Goal: Task Accomplishment & Management: Manage account settings

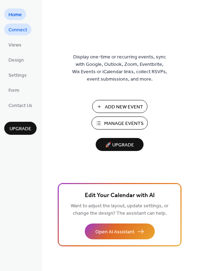
click at [17, 30] on span "Connect" at bounding box center [17, 29] width 19 height 7
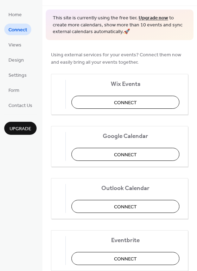
scroll to position [32, 0]
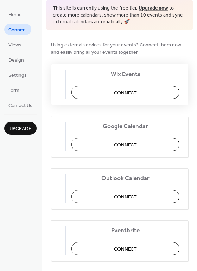
click at [129, 92] on span "Connect" at bounding box center [131, 92] width 23 height 7
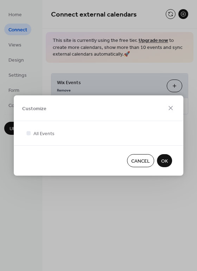
scroll to position [0, 0]
click at [165, 206] on div "Customize All Events Cancel OK" at bounding box center [98, 135] width 197 height 271
click at [164, 160] on span "OK" at bounding box center [164, 160] width 7 height 7
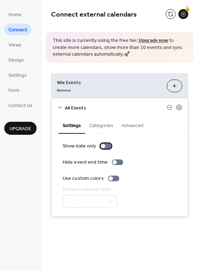
click at [104, 144] on div at bounding box center [105, 146] width 11 height 6
click at [180, 106] on icon at bounding box center [179, 107] width 6 height 6
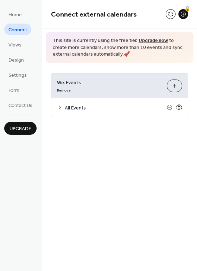
click at [180, 106] on icon at bounding box center [179, 107] width 6 height 6
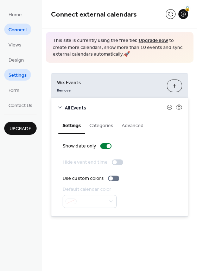
click at [18, 75] on span "Settings" at bounding box center [17, 75] width 18 height 7
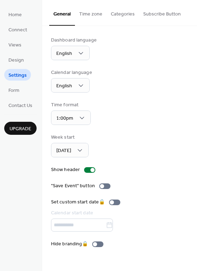
click at [135, 17] on button "Categories" at bounding box center [123, 12] width 32 height 25
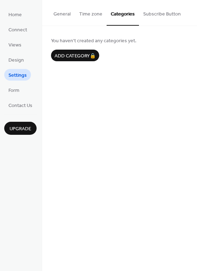
click at [63, 9] on button "General" at bounding box center [62, 12] width 26 height 25
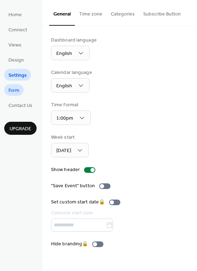
click at [15, 90] on span "Form" at bounding box center [13, 90] width 11 height 7
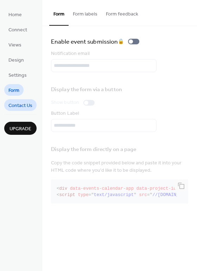
click at [18, 103] on span "Contact Us" at bounding box center [20, 105] width 24 height 7
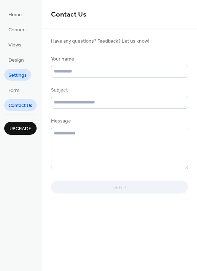
click at [19, 73] on span "Settings" at bounding box center [17, 75] width 18 height 7
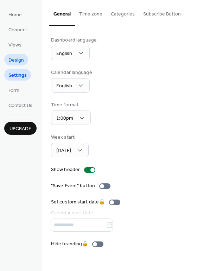
click at [15, 57] on span "Design" at bounding box center [15, 60] width 15 height 7
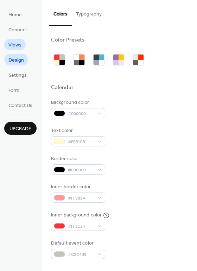
click at [21, 41] on link "Views" at bounding box center [14, 45] width 21 height 12
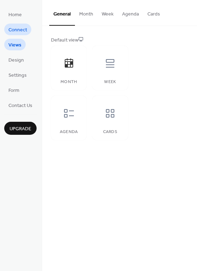
click at [20, 30] on span "Connect" at bounding box center [17, 29] width 19 height 7
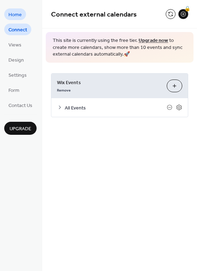
click at [18, 13] on span "Home" at bounding box center [14, 14] width 13 height 7
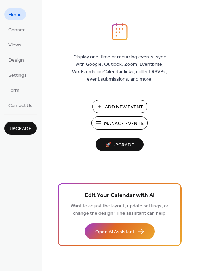
click at [124, 123] on span "Manage Events" at bounding box center [123, 123] width 39 height 7
click at [20, 57] on span "Design" at bounding box center [15, 60] width 15 height 7
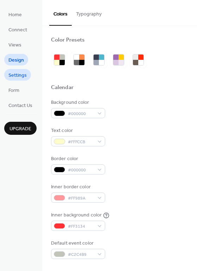
click at [17, 69] on link "Settings" at bounding box center [17, 75] width 27 height 12
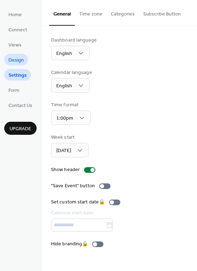
click at [14, 60] on span "Design" at bounding box center [15, 60] width 15 height 7
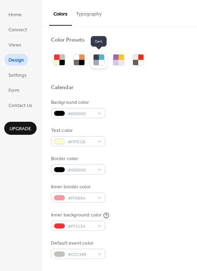
click at [99, 60] on div at bounding box center [101, 62] width 5 height 5
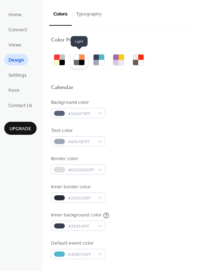
click at [75, 64] on div at bounding box center [76, 62] width 5 height 5
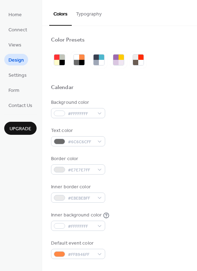
click at [87, 13] on button "Typography" at bounding box center [89, 12] width 34 height 25
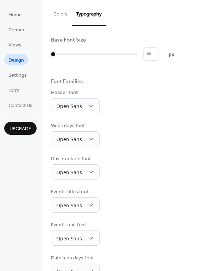
click at [63, 12] on button "Colors" at bounding box center [60, 12] width 22 height 25
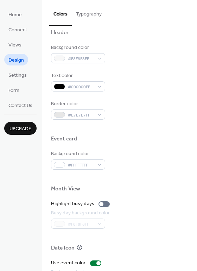
scroll to position [301, 0]
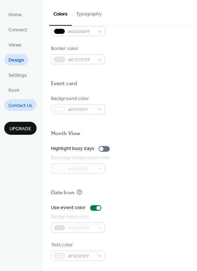
click at [20, 100] on link "Contact Us" at bounding box center [20, 105] width 32 height 12
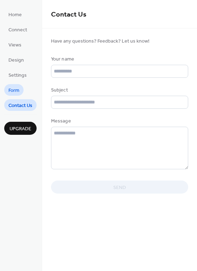
click at [15, 87] on span "Form" at bounding box center [13, 90] width 11 height 7
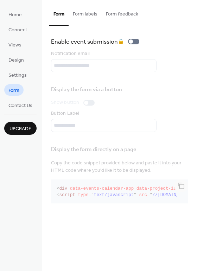
click at [89, 14] on button "Form labels" at bounding box center [85, 12] width 33 height 25
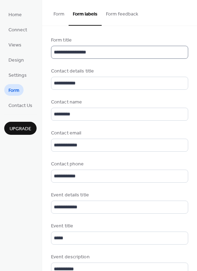
drag, startPoint x: 118, startPoint y: 15, endPoint x: 116, endPoint y: 51, distance: 36.6
click at [116, 51] on div "**********" at bounding box center [119, 135] width 155 height 271
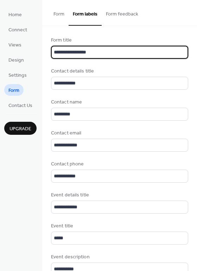
click at [116, 58] on input "**********" at bounding box center [119, 52] width 137 height 13
click at [86, 52] on input "**********" at bounding box center [119, 52] width 137 height 13
type input "*"
type input "**********"
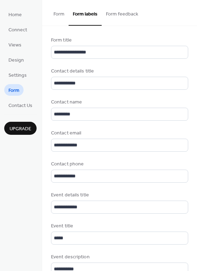
click at [116, 12] on button "Form feedback" at bounding box center [122, 12] width 41 height 25
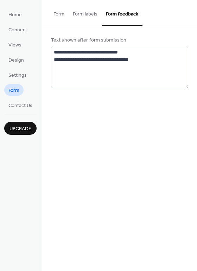
click at [69, 9] on button "Form labels" at bounding box center [85, 12] width 33 height 25
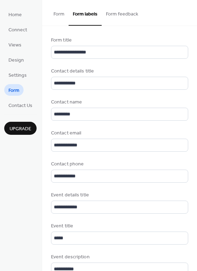
click at [58, 11] on button "Form" at bounding box center [58, 12] width 19 height 25
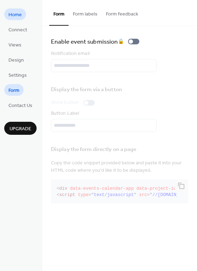
click at [24, 14] on link "Home" at bounding box center [15, 14] width 22 height 12
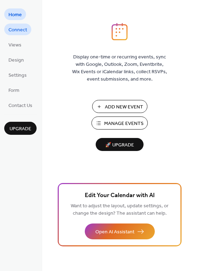
click at [13, 26] on span "Connect" at bounding box center [17, 29] width 19 height 7
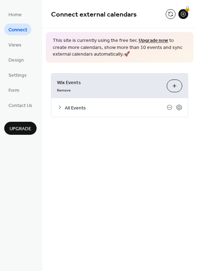
click at [62, 107] on icon at bounding box center [60, 107] width 6 height 6
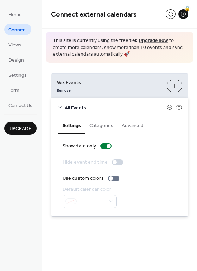
click at [62, 107] on icon at bounding box center [60, 107] width 6 height 6
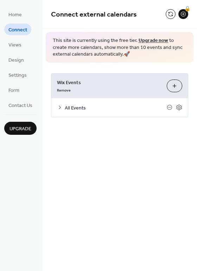
click at [72, 105] on span "All Events" at bounding box center [116, 107] width 102 height 7
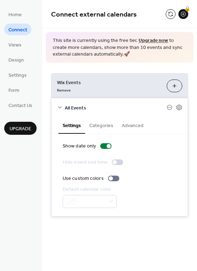
click at [131, 125] on button "Advanced" at bounding box center [132, 125] width 30 height 16
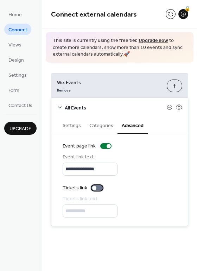
click at [95, 187] on div at bounding box center [94, 188] width 4 height 4
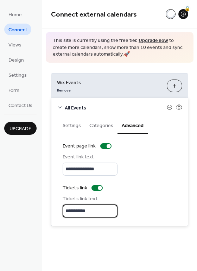
click at [100, 208] on input "**********" at bounding box center [90, 210] width 55 height 13
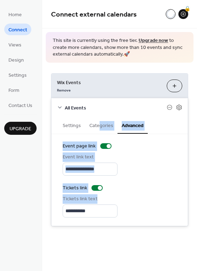
drag, startPoint x: 123, startPoint y: 197, endPoint x: 98, endPoint y: 126, distance: 74.8
click at [98, 126] on div "**********" at bounding box center [119, 171] width 136 height 109
click at [98, 126] on button "Categories" at bounding box center [101, 125] width 32 height 16
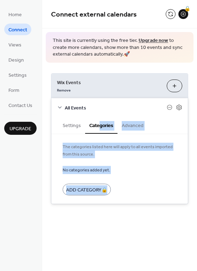
click at [131, 160] on div at bounding box center [120, 161] width 114 height 8
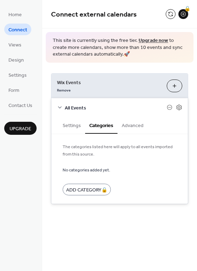
click at [71, 126] on button "Settings" at bounding box center [71, 125] width 27 height 16
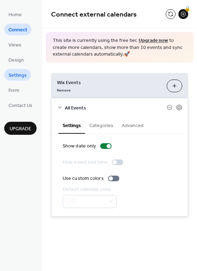
click at [18, 79] on span "Settings" at bounding box center [17, 75] width 18 height 7
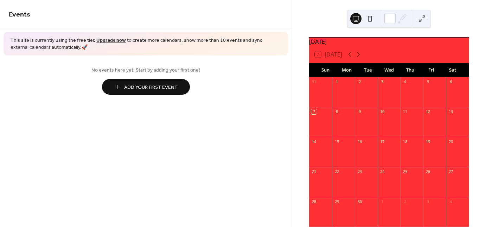
click at [142, 87] on span "Add Your First Event" at bounding box center [150, 87] width 53 height 7
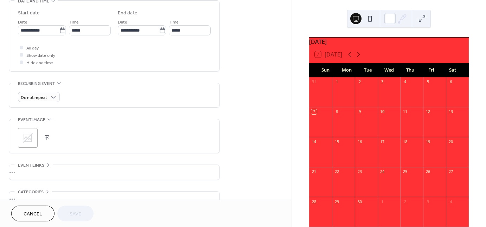
scroll to position [229, 0]
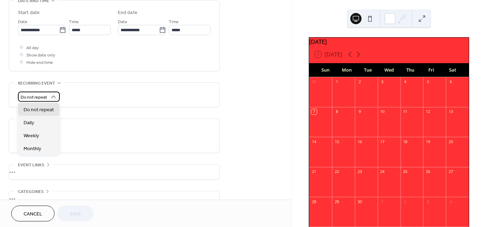
click at [52, 97] on icon at bounding box center [53, 97] width 7 height 7
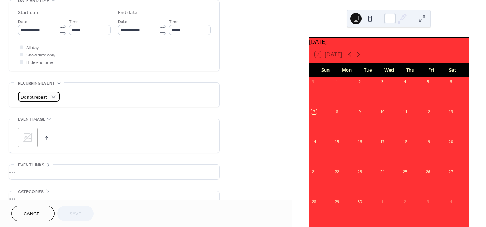
click at [52, 97] on icon at bounding box center [53, 97] width 7 height 7
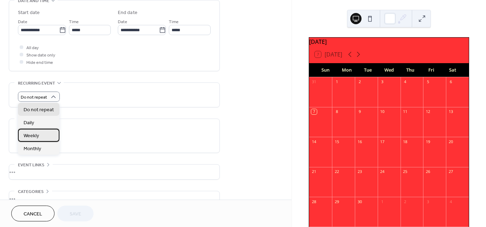
click at [40, 138] on div "Weekly" at bounding box center [38, 135] width 41 height 13
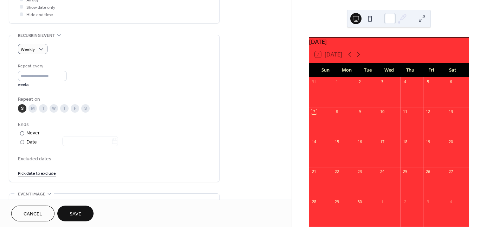
scroll to position [277, 0]
click at [34, 109] on div "M" at bounding box center [32, 108] width 8 height 8
click at [44, 109] on div "T" at bounding box center [43, 108] width 8 height 8
click at [53, 109] on div "W" at bounding box center [54, 108] width 8 height 8
click at [63, 109] on div "T" at bounding box center [64, 108] width 8 height 8
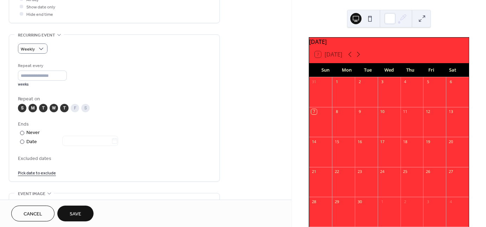
click at [76, 109] on div "F" at bounding box center [75, 108] width 8 height 8
click at [90, 110] on div "S M T W T F S" at bounding box center [114, 108] width 193 height 8
click at [85, 110] on div "S" at bounding box center [85, 108] width 8 height 8
click at [35, 142] on div "Date" at bounding box center [72, 142] width 92 height 8
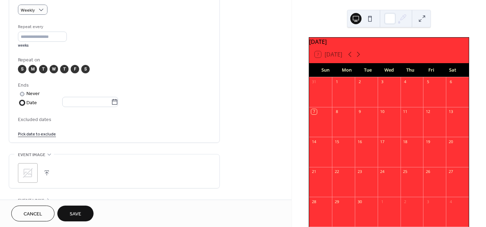
scroll to position [321, 0]
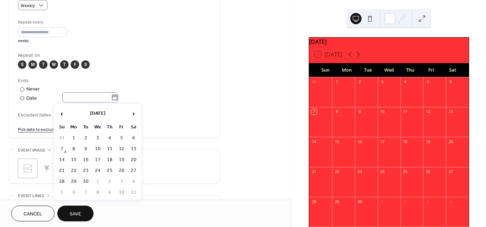
click at [117, 99] on icon at bounding box center [114, 98] width 5 height 6
click at [111, 99] on input "text" at bounding box center [86, 97] width 49 height 10
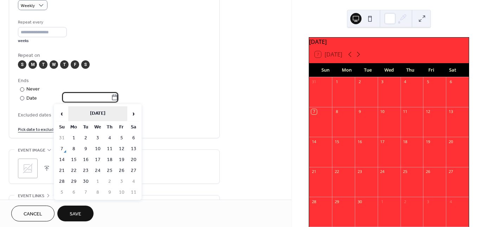
click at [107, 116] on th "[DATE]" at bounding box center [97, 114] width 59 height 15
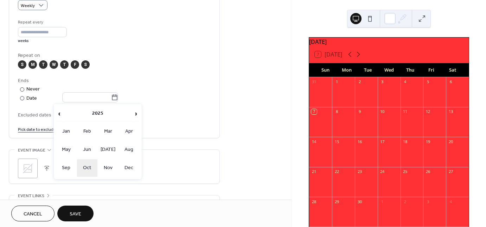
click at [83, 169] on td "Oct" at bounding box center [87, 169] width 20 height 18
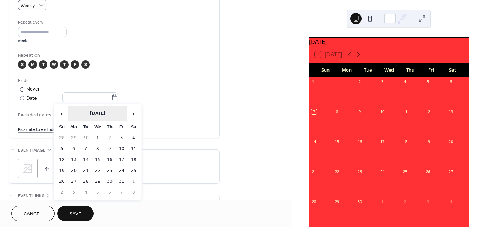
click at [112, 114] on th "[DATE]" at bounding box center [97, 114] width 59 height 15
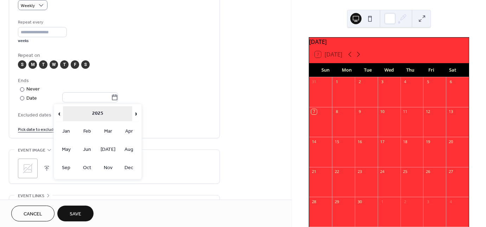
click at [104, 113] on th "2025" at bounding box center [97, 114] width 69 height 15
click at [129, 147] on td "2026" at bounding box center [129, 150] width 20 height 18
click at [87, 174] on td "Oct" at bounding box center [87, 169] width 20 height 18
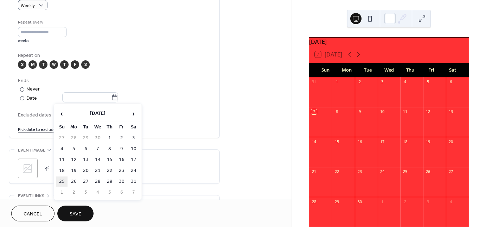
click at [63, 180] on td "25" at bounding box center [61, 182] width 11 height 10
type input "**********"
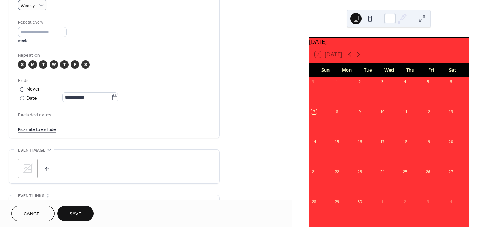
click at [99, 133] on div "**********" at bounding box center [114, 64] width 193 height 147
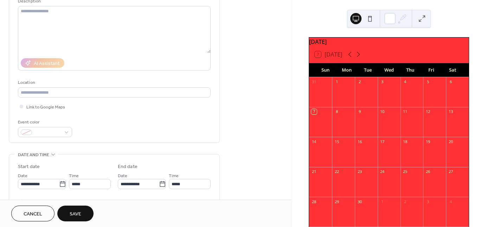
scroll to position [0, 0]
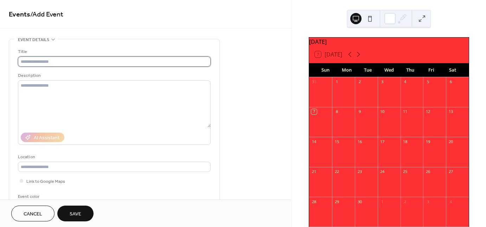
click at [58, 60] on input "text" at bounding box center [114, 62] width 193 height 10
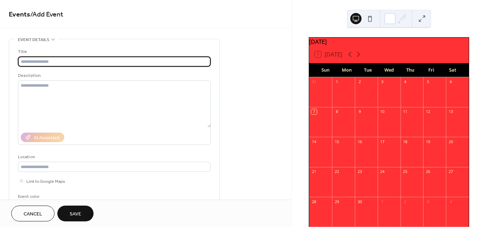
paste input "**********"
click at [24, 61] on input "**********" at bounding box center [114, 62] width 193 height 10
type input "**********"
click at [63, 37] on div "**********" at bounding box center [145, 100] width 291 height 200
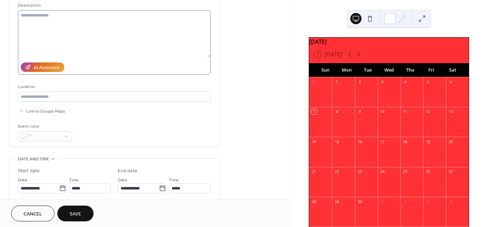
scroll to position [73, 0]
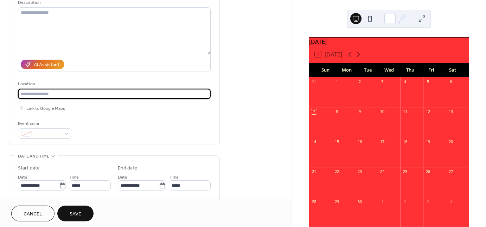
click at [45, 95] on input "text" at bounding box center [114, 94] width 193 height 10
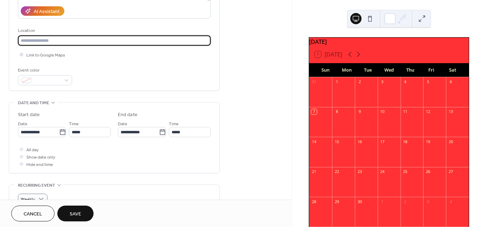
scroll to position [133, 0]
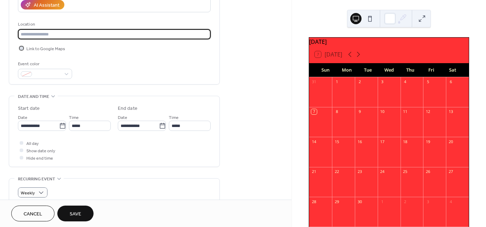
click at [21, 47] on div at bounding box center [22, 48] width 4 height 4
click at [38, 33] on input "text" at bounding box center [114, 34] width 193 height 10
click at [21, 47] on icon at bounding box center [21, 48] width 2 height 2
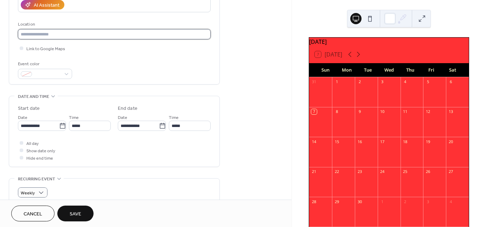
click at [35, 33] on input "text" at bounding box center [114, 34] width 193 height 10
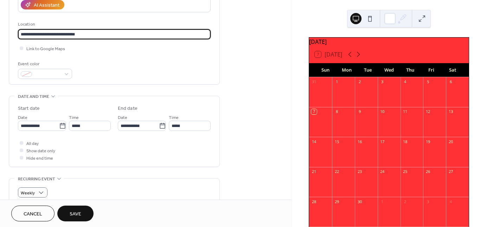
type input "**********"
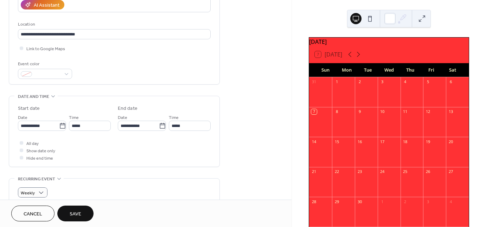
click at [66, 51] on div "Link to Google Maps" at bounding box center [114, 48] width 193 height 7
click at [22, 48] on div at bounding box center [22, 48] width 4 height 4
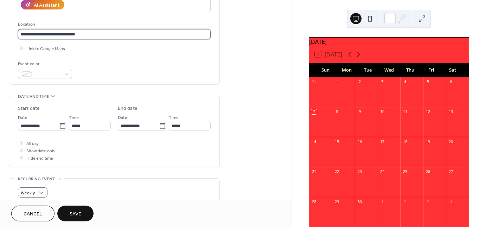
click at [86, 35] on input "**********" at bounding box center [114, 34] width 193 height 10
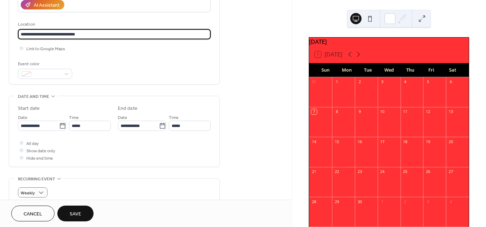
click at [86, 35] on input "**********" at bounding box center [114, 34] width 193 height 10
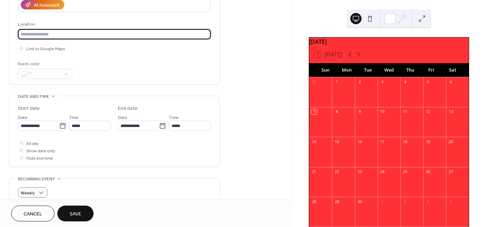
click at [78, 34] on input "text" at bounding box center [114, 34] width 193 height 10
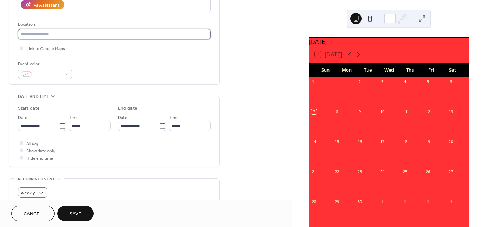
click at [64, 34] on input "text" at bounding box center [114, 34] width 193 height 10
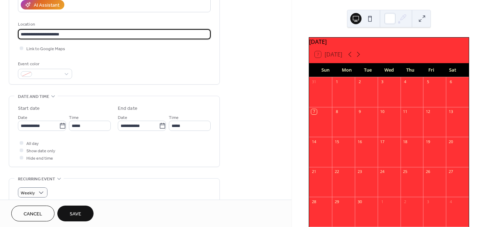
type input "**********"
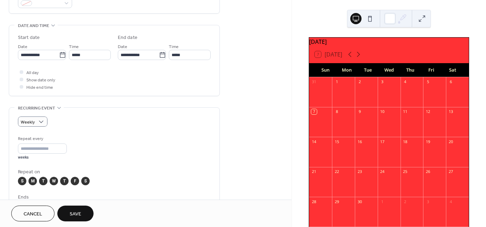
scroll to position [205, 0]
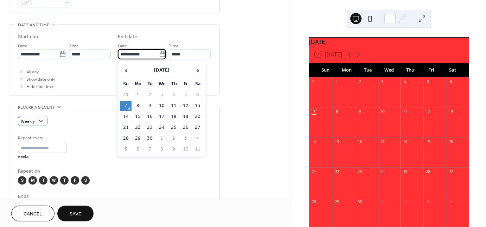
click at [129, 52] on input "**********" at bounding box center [138, 54] width 41 height 10
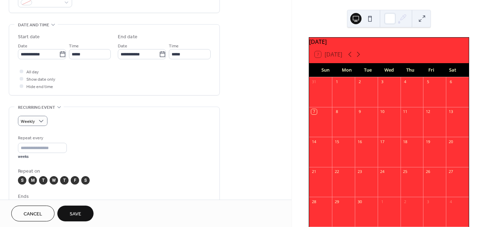
click at [110, 72] on div "All day Show date only Hide end time" at bounding box center [114, 79] width 193 height 22
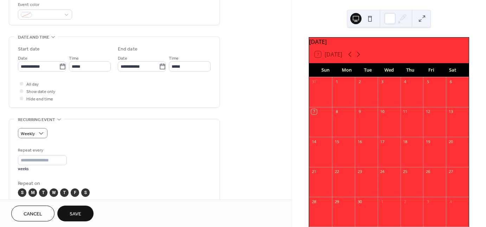
scroll to position [191, 0]
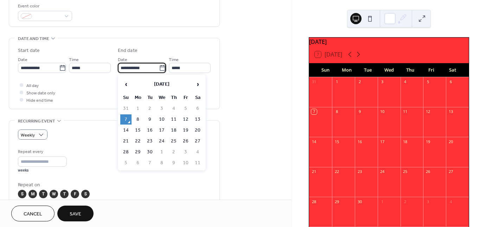
click at [129, 67] on input "**********" at bounding box center [138, 68] width 41 height 10
click at [164, 84] on th "[DATE]" at bounding box center [161, 84] width 59 height 15
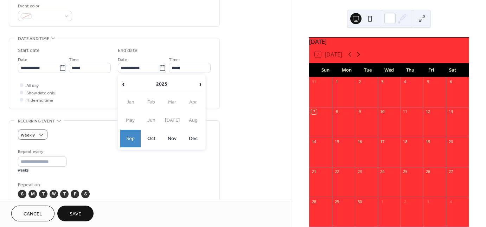
click at [164, 84] on th "2025" at bounding box center [161, 84] width 69 height 15
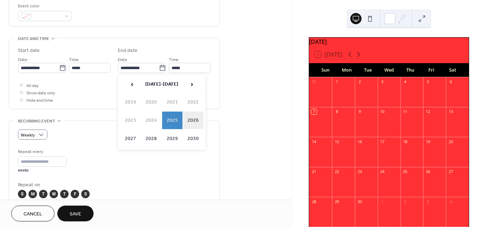
click at [187, 114] on td "2026" at bounding box center [193, 121] width 20 height 18
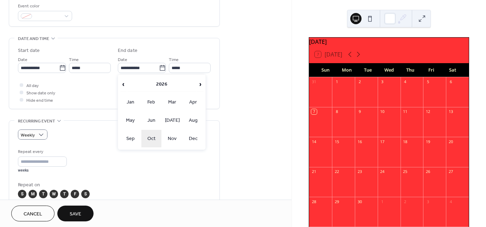
click at [152, 137] on td "Oct" at bounding box center [151, 139] width 20 height 18
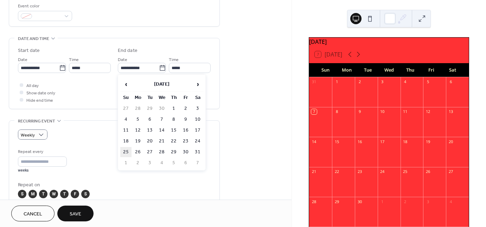
click at [129, 147] on td "25" at bounding box center [125, 152] width 11 height 10
type input "**********"
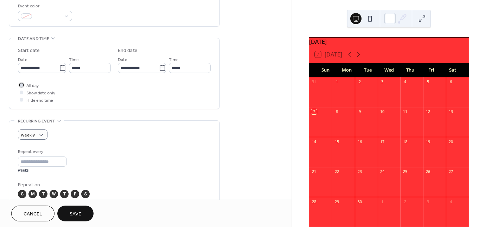
click at [34, 85] on span "All day" at bounding box center [32, 85] width 12 height 7
click at [40, 92] on span "Show date only" at bounding box center [40, 93] width 29 height 7
click at [38, 94] on span "Show date only" at bounding box center [40, 93] width 29 height 7
click at [22, 92] on div at bounding box center [22, 93] width 4 height 4
click at [20, 92] on div at bounding box center [22, 93] width 4 height 4
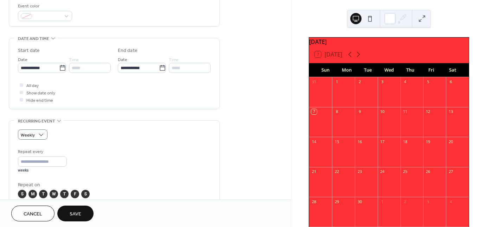
click at [63, 84] on div "All day Show date only Hide end time" at bounding box center [114, 93] width 193 height 22
click at [26, 85] on span "All day" at bounding box center [32, 85] width 12 height 7
click at [24, 94] on div at bounding box center [21, 92] width 7 height 7
click at [90, 98] on div "All day Show date only Hide end time" at bounding box center [114, 93] width 193 height 22
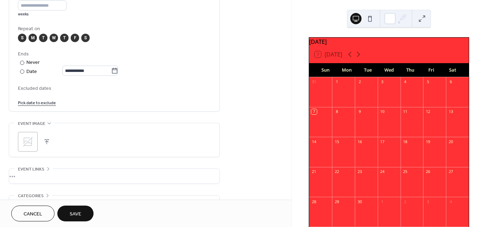
scroll to position [348, 0]
click at [79, 214] on span "Save" at bounding box center [76, 214] width 12 height 7
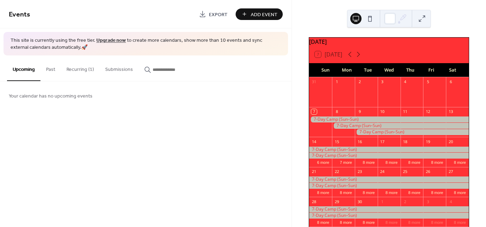
click at [89, 71] on button "Recurring (1)" at bounding box center [80, 68] width 39 height 25
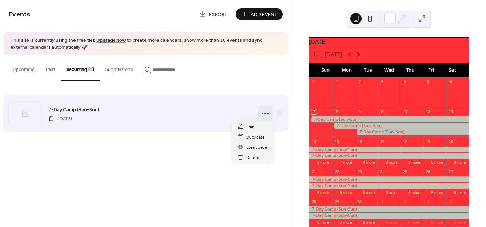
click at [262, 111] on icon at bounding box center [264, 113] width 11 height 11
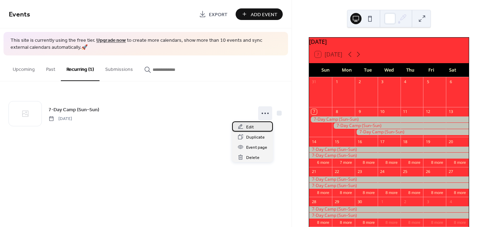
click at [247, 128] on span "Edit" at bounding box center [250, 127] width 8 height 7
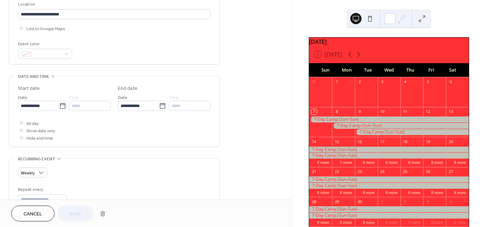
scroll to position [153, 0]
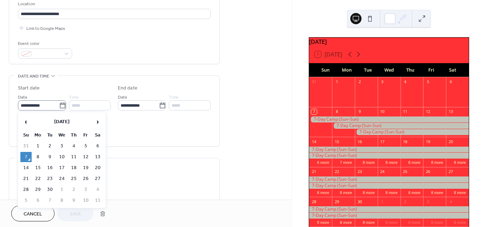
click at [61, 106] on icon at bounding box center [62, 105] width 7 height 7
click at [59, 106] on input "**********" at bounding box center [38, 106] width 41 height 10
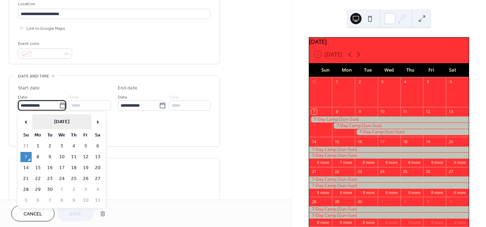
click at [63, 117] on th "[DATE]" at bounding box center [61, 122] width 59 height 15
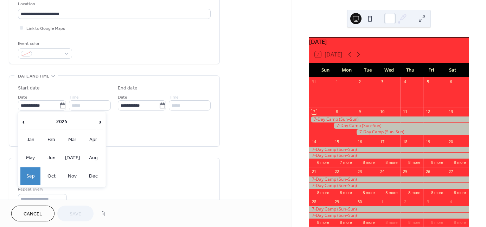
click at [63, 117] on th "2025" at bounding box center [61, 122] width 69 height 15
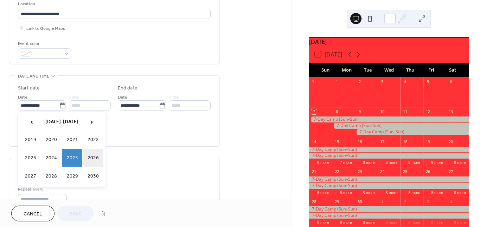
click at [91, 160] on td "2026" at bounding box center [93, 158] width 20 height 18
click at [51, 155] on td "Jun" at bounding box center [51, 158] width 20 height 18
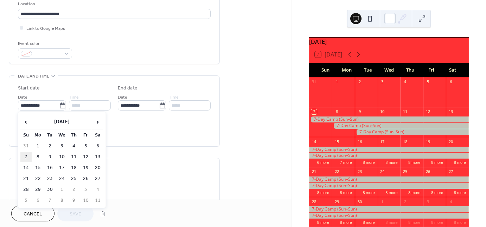
click at [28, 156] on td "7" at bounding box center [25, 157] width 11 height 10
type input "**********"
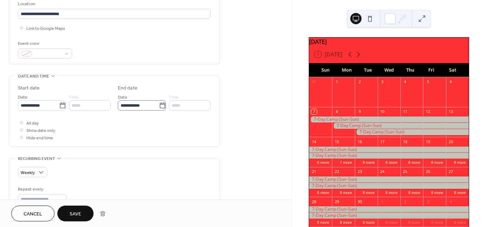
click at [160, 104] on icon at bounding box center [162, 106] width 5 height 6
click at [159, 104] on input "**********" at bounding box center [138, 106] width 41 height 10
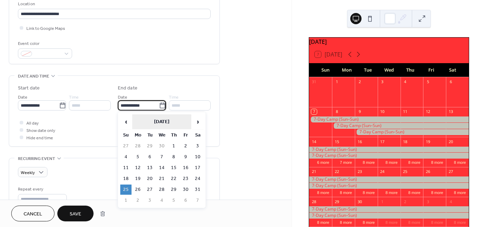
click at [160, 119] on th "[DATE]" at bounding box center [161, 122] width 59 height 15
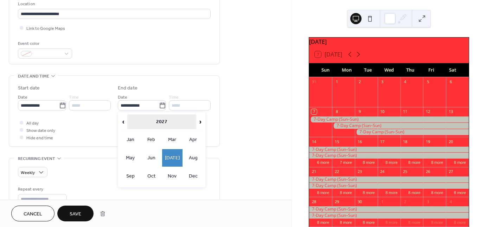
click at [159, 121] on th "2027" at bounding box center [161, 122] width 69 height 15
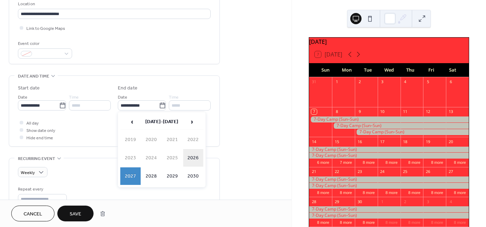
click at [191, 156] on td "2026" at bounding box center [193, 158] width 20 height 18
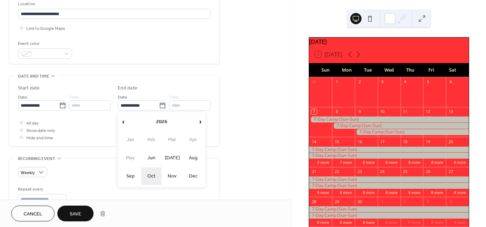
click at [156, 176] on td "Oct" at bounding box center [151, 177] width 20 height 18
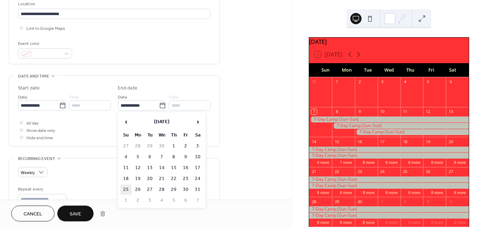
click at [127, 190] on td "25" at bounding box center [125, 190] width 11 height 10
type input "**********"
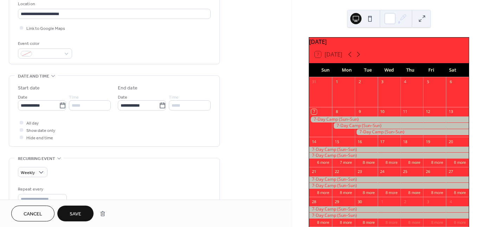
click at [82, 214] on button "Save" at bounding box center [75, 214] width 36 height 16
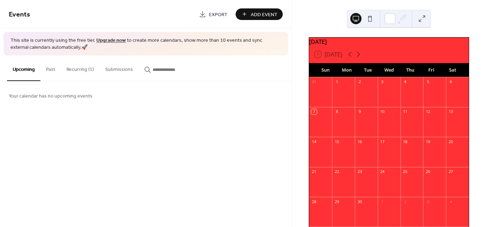
click at [260, 15] on span "Add Event" at bounding box center [264, 14] width 27 height 7
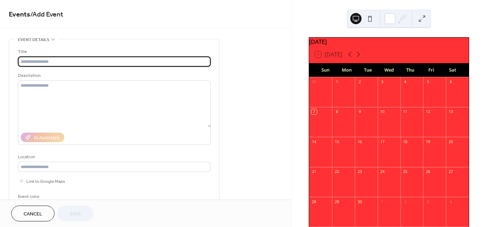
paste input "**********"
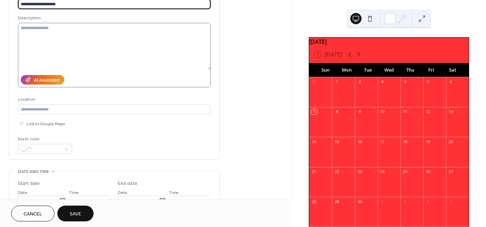
scroll to position [62, 0]
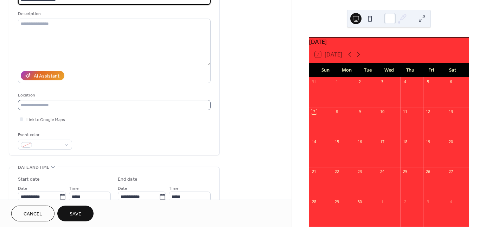
type input "**********"
click at [53, 104] on input "text" at bounding box center [114, 105] width 193 height 10
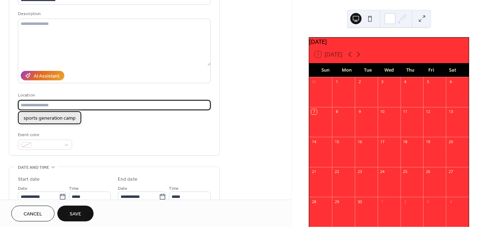
click at [50, 115] on span "sports generation camp" at bounding box center [50, 118] width 52 height 7
click at [83, 109] on input "**********" at bounding box center [114, 105] width 193 height 10
type input "**********"
click at [104, 116] on div "Link to Google Maps" at bounding box center [114, 119] width 193 height 7
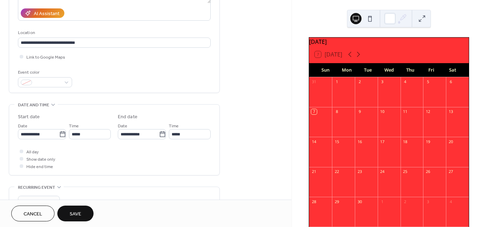
scroll to position [124, 0]
click at [36, 56] on span "Link to Google Maps" at bounding box center [45, 57] width 39 height 7
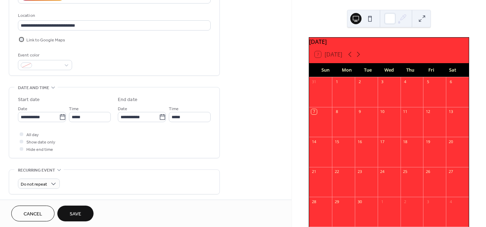
scroll to position [145, 0]
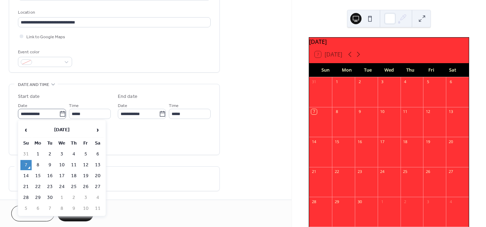
click at [62, 112] on icon at bounding box center [62, 114] width 7 height 7
click at [59, 112] on input "**********" at bounding box center [38, 114] width 41 height 10
click at [67, 130] on th "[DATE]" at bounding box center [61, 130] width 59 height 15
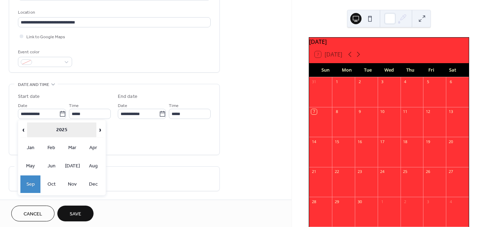
click at [62, 131] on th "2025" at bounding box center [61, 130] width 69 height 15
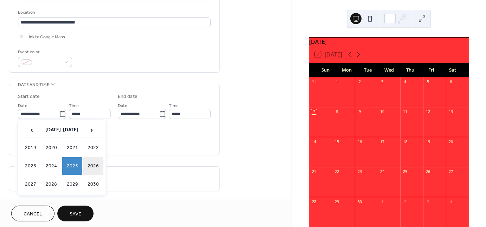
click at [91, 166] on td "2026" at bounding box center [93, 166] width 20 height 18
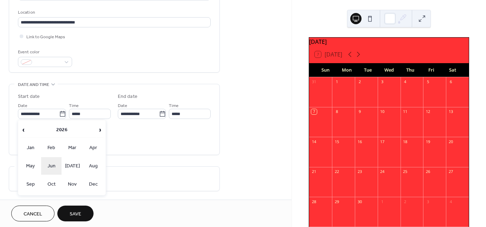
click at [60, 163] on td "Jun" at bounding box center [51, 166] width 20 height 18
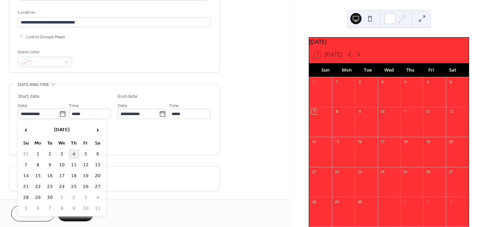
click at [73, 153] on td "4" at bounding box center [73, 154] width 11 height 10
type input "**********"
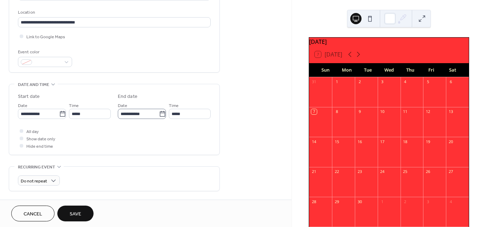
click at [160, 114] on icon at bounding box center [162, 114] width 7 height 7
click at [159, 114] on input "**********" at bounding box center [138, 114] width 41 height 10
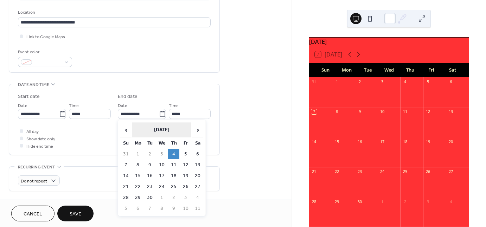
click at [163, 125] on th "[DATE]" at bounding box center [161, 130] width 59 height 15
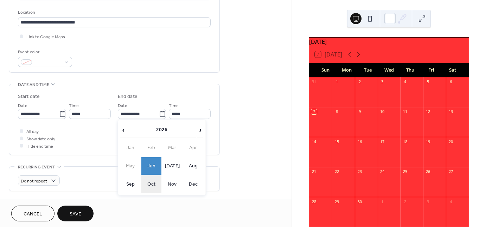
click at [153, 180] on td "Oct" at bounding box center [151, 185] width 20 height 18
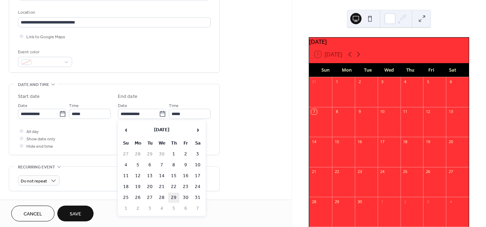
click at [173, 196] on td "29" at bounding box center [173, 198] width 11 height 10
type input "**********"
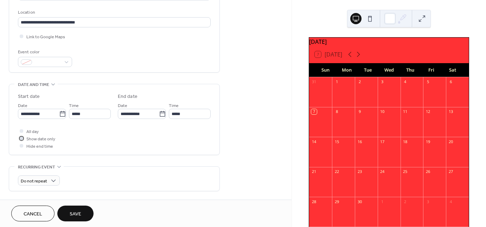
click at [24, 137] on div at bounding box center [21, 138] width 7 height 7
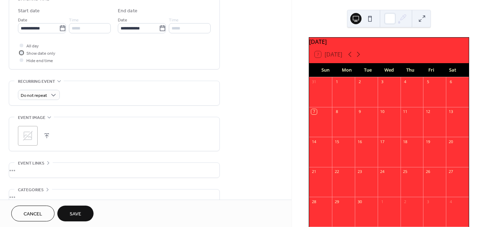
scroll to position [231, 0]
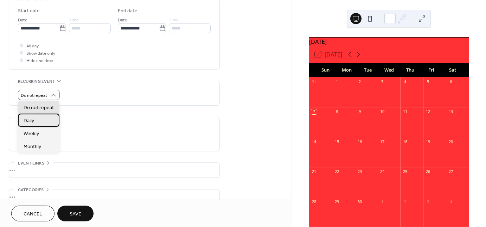
click at [35, 122] on div "Daily" at bounding box center [38, 120] width 41 height 13
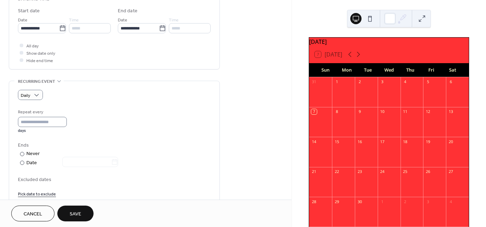
scroll to position [0, 0]
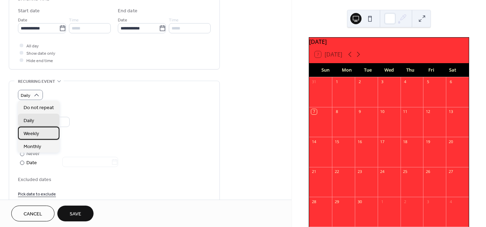
click at [36, 130] on span "Weekly" at bounding box center [31, 133] width 15 height 7
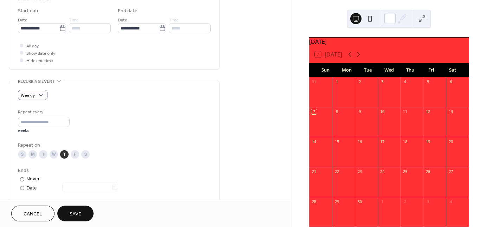
click at [70, 156] on div "S M T W T F S" at bounding box center [114, 154] width 193 height 8
click at [76, 156] on div "F" at bounding box center [75, 154] width 8 height 8
click at [84, 155] on div "S" at bounding box center [85, 154] width 8 height 8
click at [21, 155] on div "S" at bounding box center [22, 154] width 8 height 8
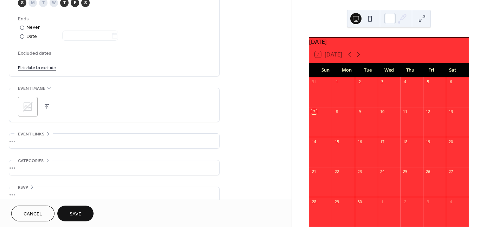
scroll to position [391, 0]
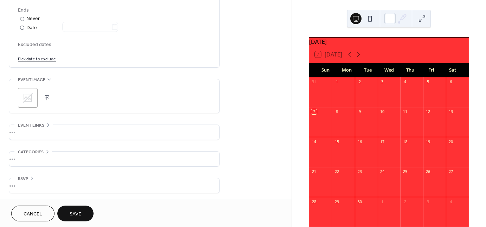
click at [78, 211] on span "Save" at bounding box center [76, 214] width 12 height 7
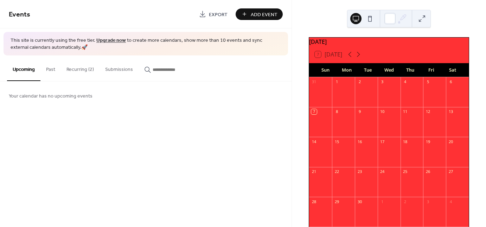
click at [253, 17] on span "Add Event" at bounding box center [264, 14] width 27 height 7
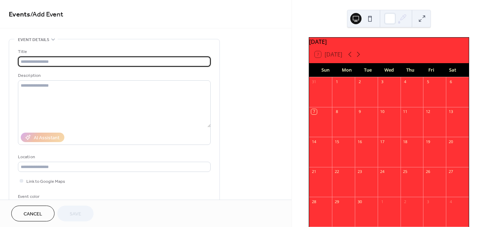
click at [103, 63] on input "text" at bounding box center [114, 62] width 193 height 10
paste input "**********"
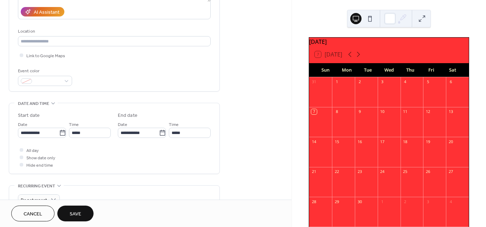
scroll to position [131, 0]
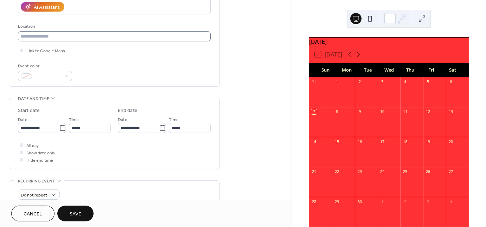
type input "**********"
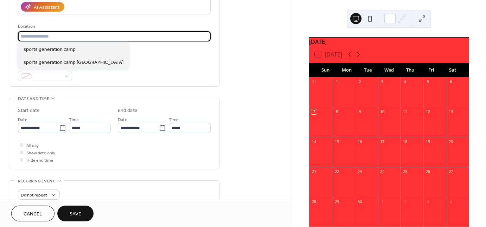
click at [51, 34] on input "text" at bounding box center [114, 36] width 193 height 10
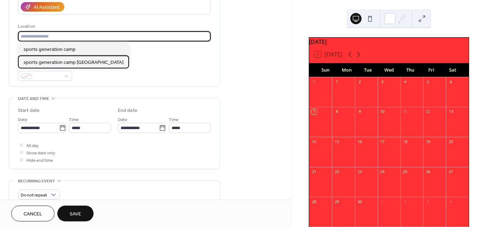
click at [46, 57] on div "sports generation camp [GEOGRAPHIC_DATA]" at bounding box center [73, 62] width 111 height 13
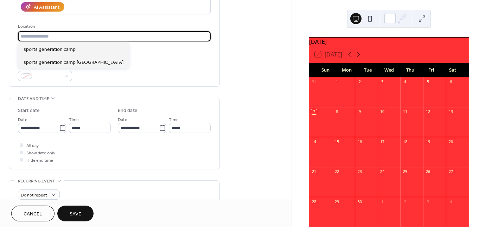
type input "**********"
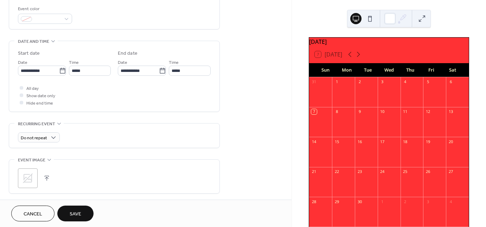
scroll to position [192, 0]
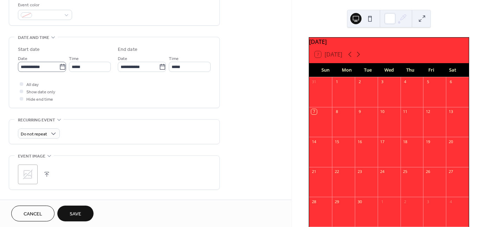
click at [63, 67] on icon at bounding box center [62, 67] width 7 height 7
click at [59, 67] on input "**********" at bounding box center [38, 67] width 41 height 10
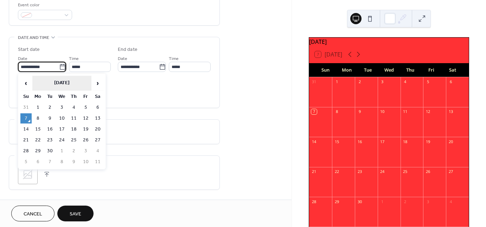
click at [57, 83] on th "[DATE]" at bounding box center [61, 83] width 59 height 15
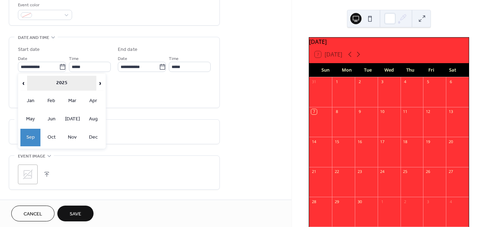
click at [60, 84] on th "2025" at bounding box center [61, 83] width 69 height 15
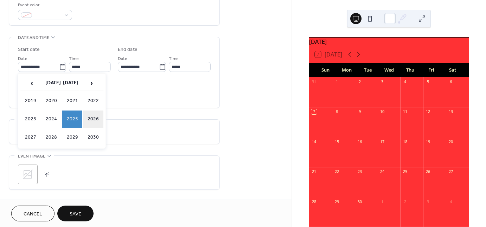
click at [89, 120] on td "2026" at bounding box center [93, 120] width 20 height 18
click at [51, 118] on td "Jun" at bounding box center [51, 120] width 20 height 18
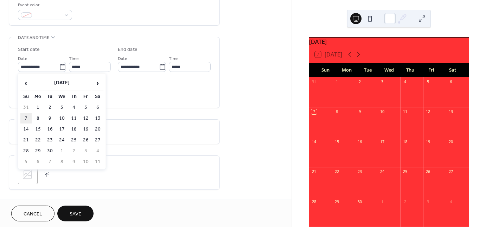
click at [24, 120] on td "7" at bounding box center [25, 119] width 11 height 10
type input "**********"
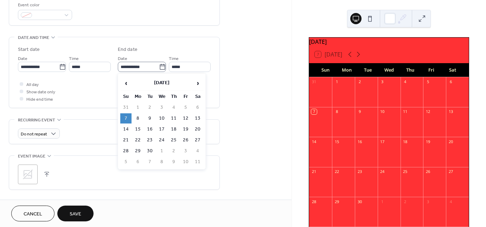
click at [161, 67] on icon at bounding box center [162, 67] width 7 height 7
click at [159, 67] on input "**********" at bounding box center [138, 67] width 41 height 10
click at [162, 84] on th "[DATE]" at bounding box center [161, 83] width 59 height 15
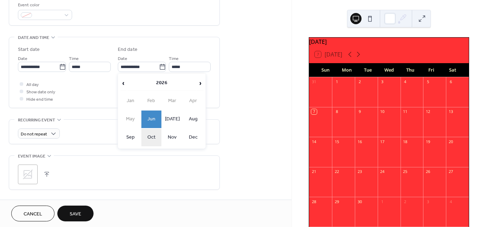
click at [154, 135] on td "Oct" at bounding box center [151, 138] width 20 height 18
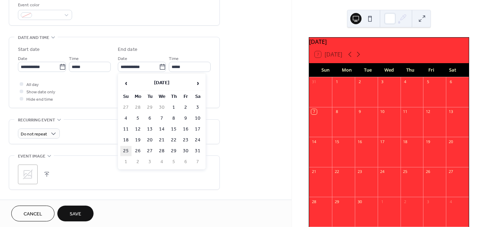
click at [127, 147] on td "25" at bounding box center [125, 151] width 11 height 10
type input "**********"
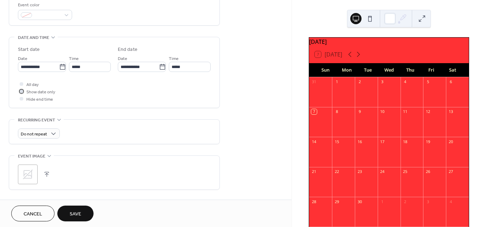
click at [22, 91] on div at bounding box center [22, 92] width 4 height 4
click at [67, 121] on div "Do not repeat" at bounding box center [114, 132] width 193 height 24
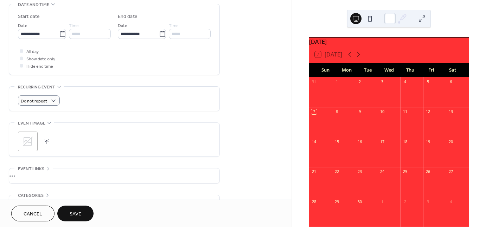
scroll to position [231, 0]
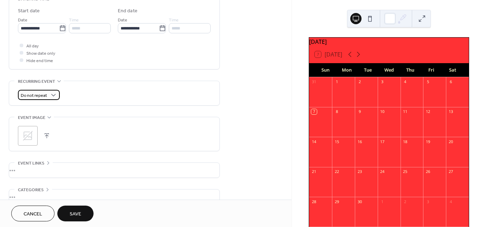
click at [47, 97] on div "Do not repeat" at bounding box center [39, 95] width 42 height 10
